Goal: Task Accomplishment & Management: Manage account settings

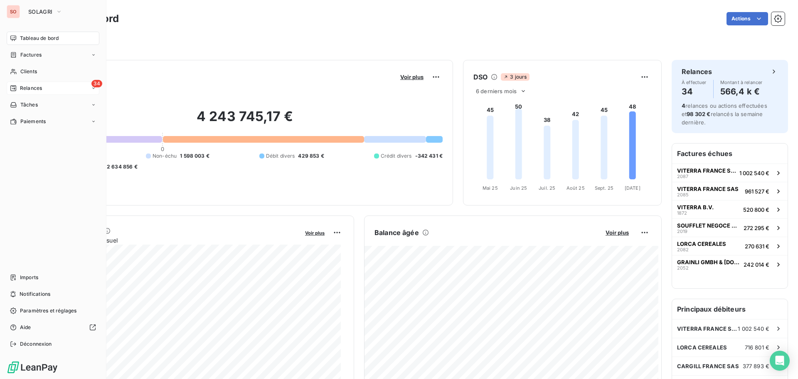
click at [23, 86] on span "Relances" at bounding box center [31, 87] width 22 height 7
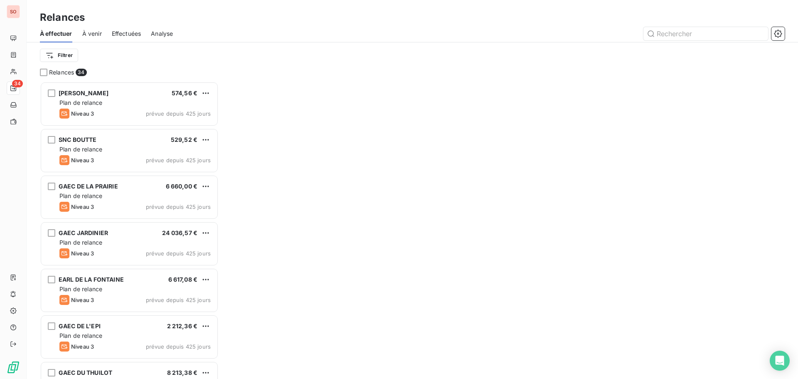
scroll to position [291, 173]
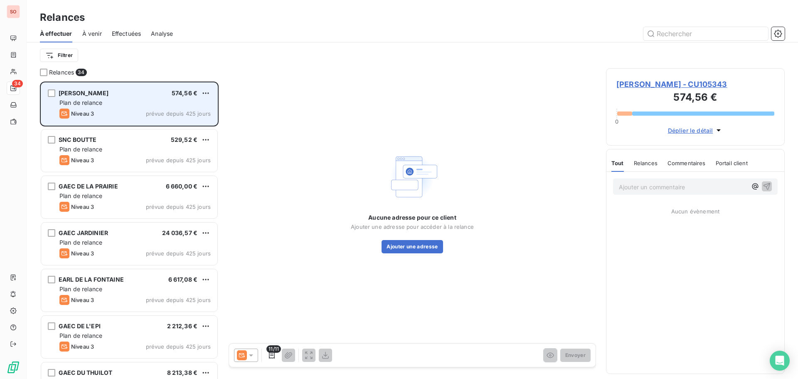
click at [134, 111] on div "Niveau 3 prévue depuis 425 jours" at bounding box center [134, 114] width 151 height 10
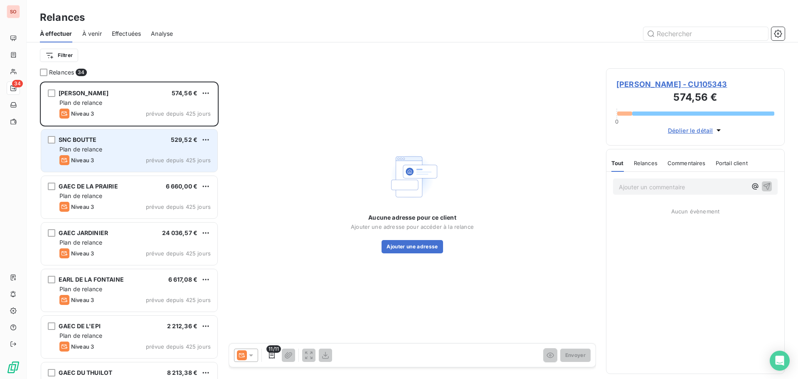
click at [131, 158] on div "Niveau 3 prévue depuis 425 jours" at bounding box center [134, 160] width 151 height 10
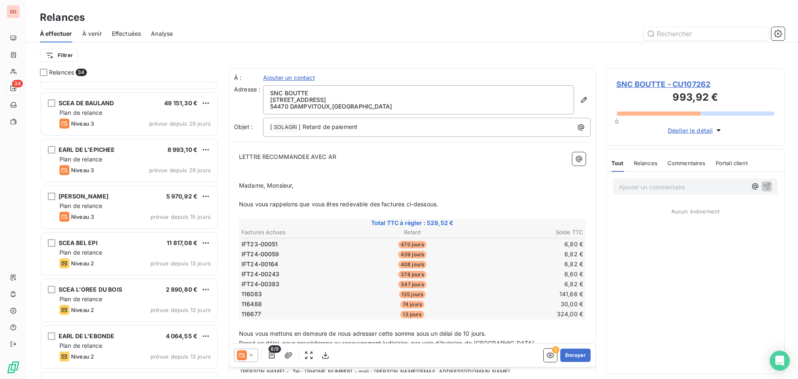
scroll to position [1286, 0]
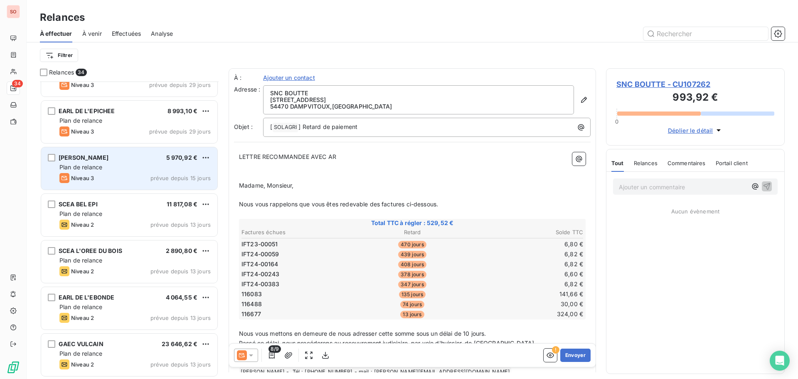
click at [136, 153] on div "[PERSON_NAME] 5 970,92 € Plan de relance Niveau 3 prévue depuis 15 jours" at bounding box center [129, 168] width 176 height 42
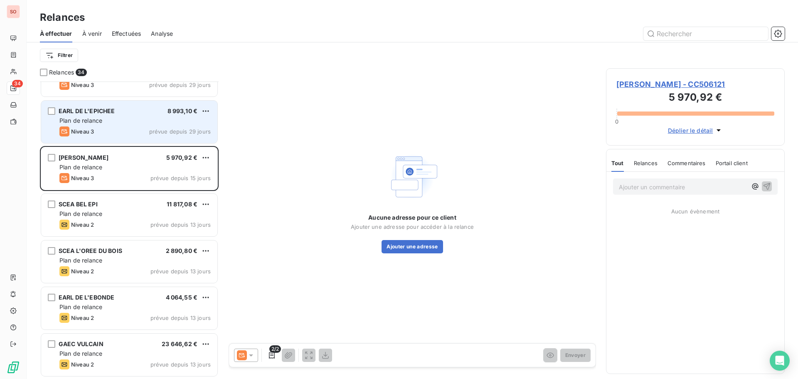
click at [120, 132] on div "Niveau 3 prévue depuis 29 jours" at bounding box center [134, 131] width 151 height 10
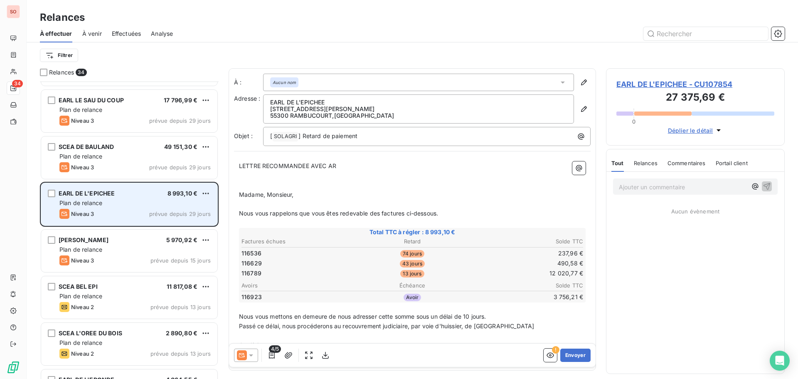
scroll to position [1203, 0]
click at [120, 132] on div "GAEC DE PAREID 55 968,18 € Plan de relance Niveau 3 prévue depuis 302 jours EAR…" at bounding box center [129, 229] width 179 height 297
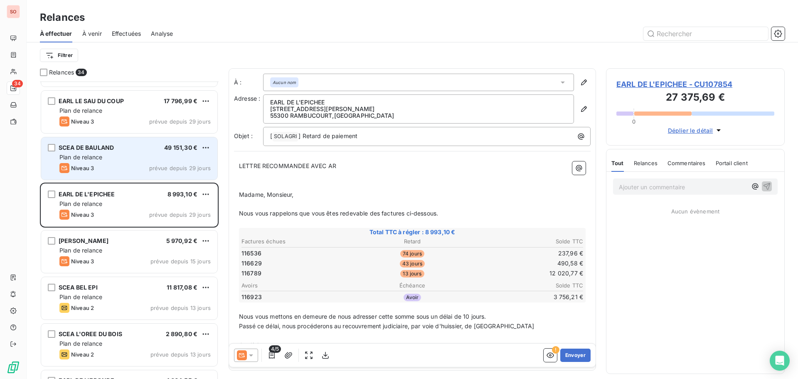
click at [118, 143] on div "SCEA DE BAULAND 49 151,30 € Plan de relance Niveau 3 prévue depuis 29 jours" at bounding box center [129, 158] width 176 height 42
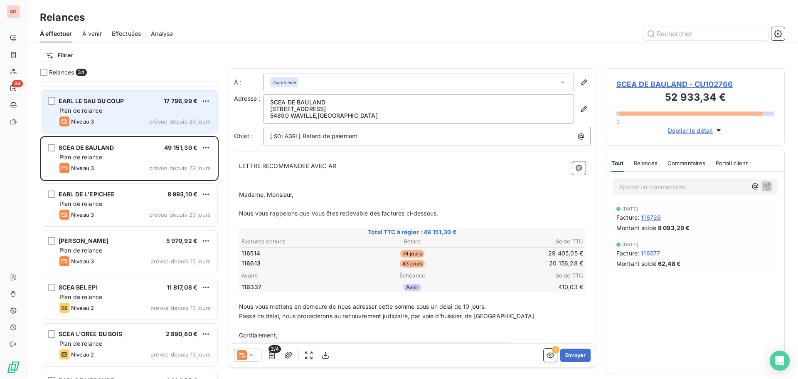
click at [112, 118] on div "Niveau 3 prévue depuis 29 jours" at bounding box center [134, 121] width 151 height 10
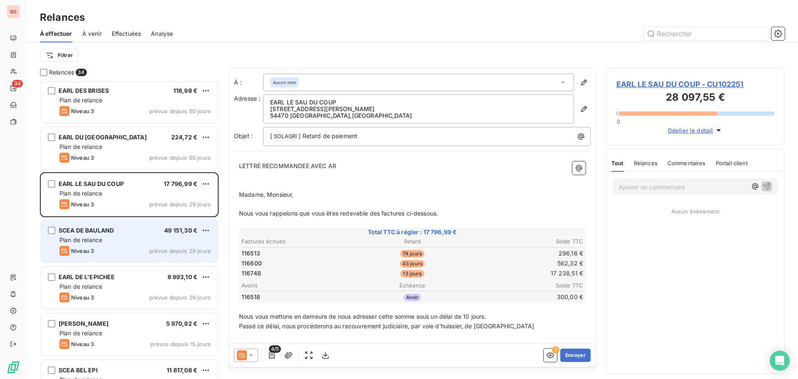
scroll to position [1120, 0]
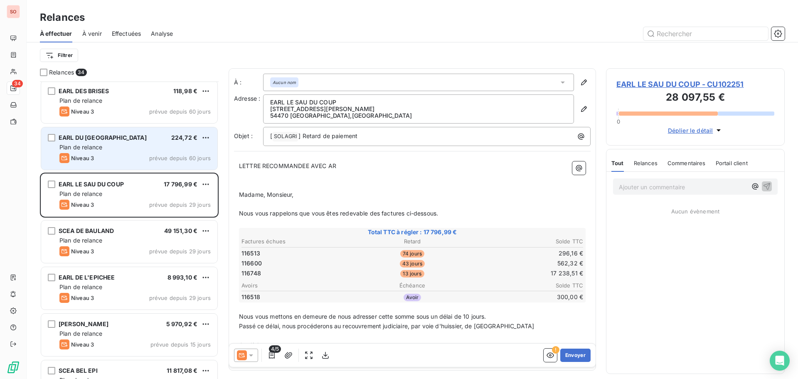
click at [112, 155] on div "Niveau 3 prévue depuis 60 jours" at bounding box center [134, 158] width 151 height 10
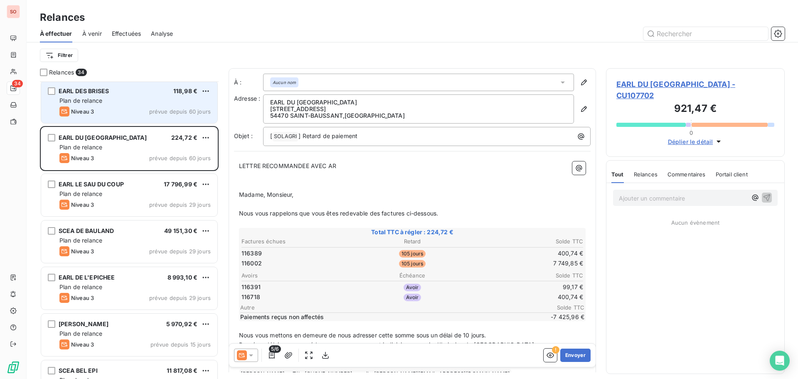
click at [120, 116] on div "Niveau 3 prévue depuis 60 jours" at bounding box center [134, 111] width 151 height 10
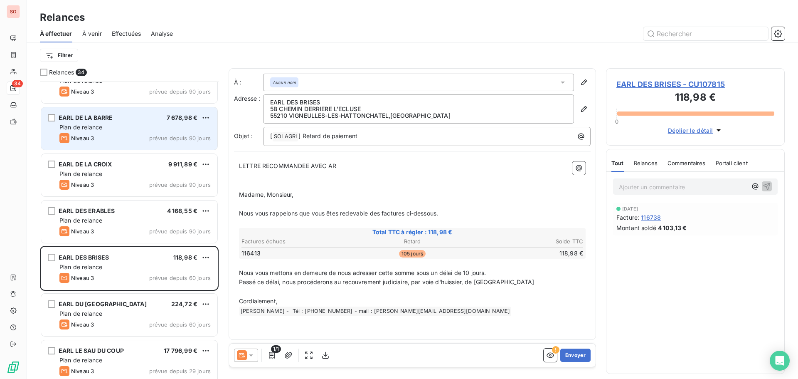
click at [121, 116] on div "EARL DU MOULIN 94 996,60 € Plan de relance Niveau 3 prévue depuis 425 jours DOM…" at bounding box center [129, 229] width 179 height 297
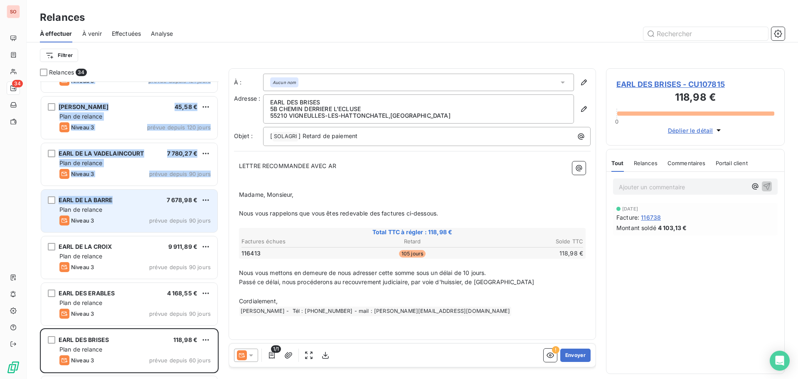
scroll to position [871, 0]
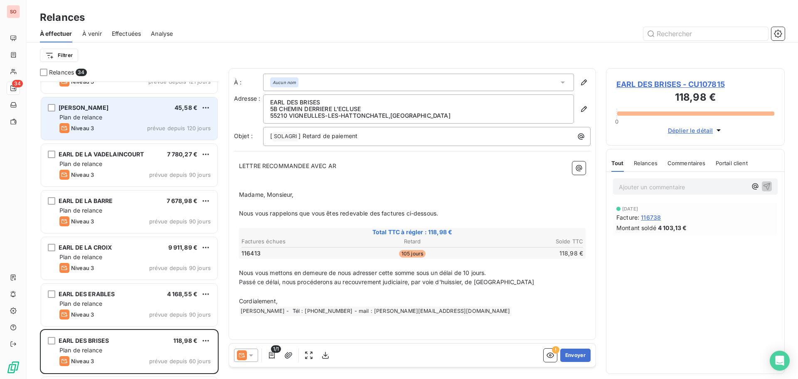
click at [122, 133] on div "[PERSON_NAME] 2 147,93 € Plan de relance Niveau 3 prévue depuis 425 jours TOUTO…" at bounding box center [129, 229] width 179 height 297
click at [125, 131] on div "Niveau 3 prévue depuis 120 jours" at bounding box center [134, 128] width 151 height 10
